Goal: Entertainment & Leisure: Consume media (video, audio)

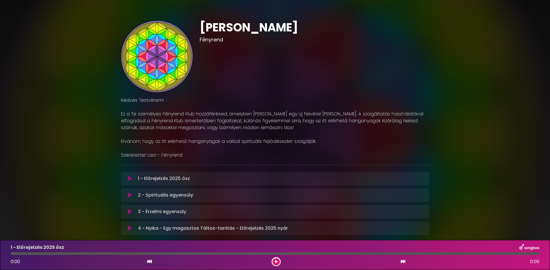
scroll to position [29, 0]
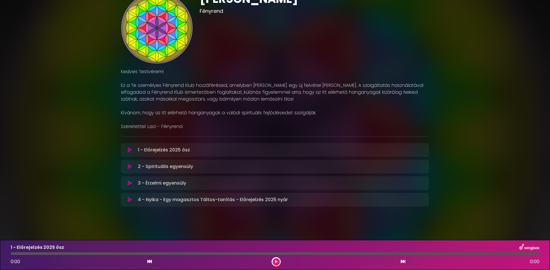
click at [129, 184] on icon at bounding box center [130, 184] width 4 height 6
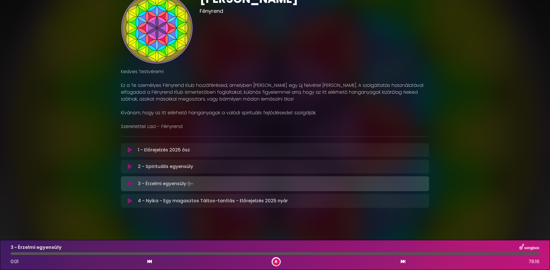
click at [70, 255] on div at bounding box center [275, 254] width 528 height 3
click at [129, 253] on div at bounding box center [275, 254] width 528 height 3
click at [184, 253] on div at bounding box center [275, 254] width 528 height 3
click at [508, 157] on div "[PERSON_NAME] [PERSON_NAME]" at bounding box center [275, 98] width 550 height 240
click at [455, 69] on div "[PERSON_NAME] [PERSON_NAME] Kedves Testvérem! ×" at bounding box center [275, 98] width 378 height 240
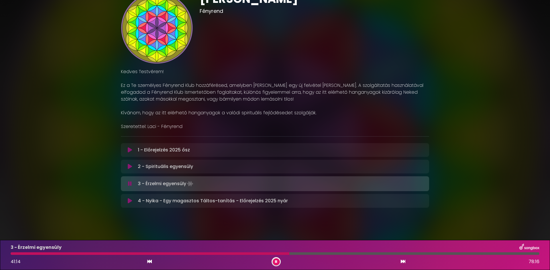
click at [448, 73] on div "[PERSON_NAME] [PERSON_NAME] Kedves Testvérem! ×" at bounding box center [275, 98] width 378 height 240
click at [276, 262] on icon at bounding box center [276, 261] width 2 height 3
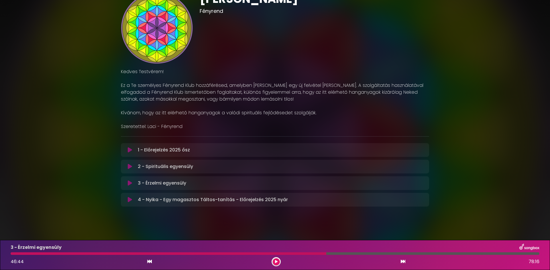
click at [276, 262] on icon at bounding box center [276, 261] width 3 height 3
